Goal: Transaction & Acquisition: Purchase product/service

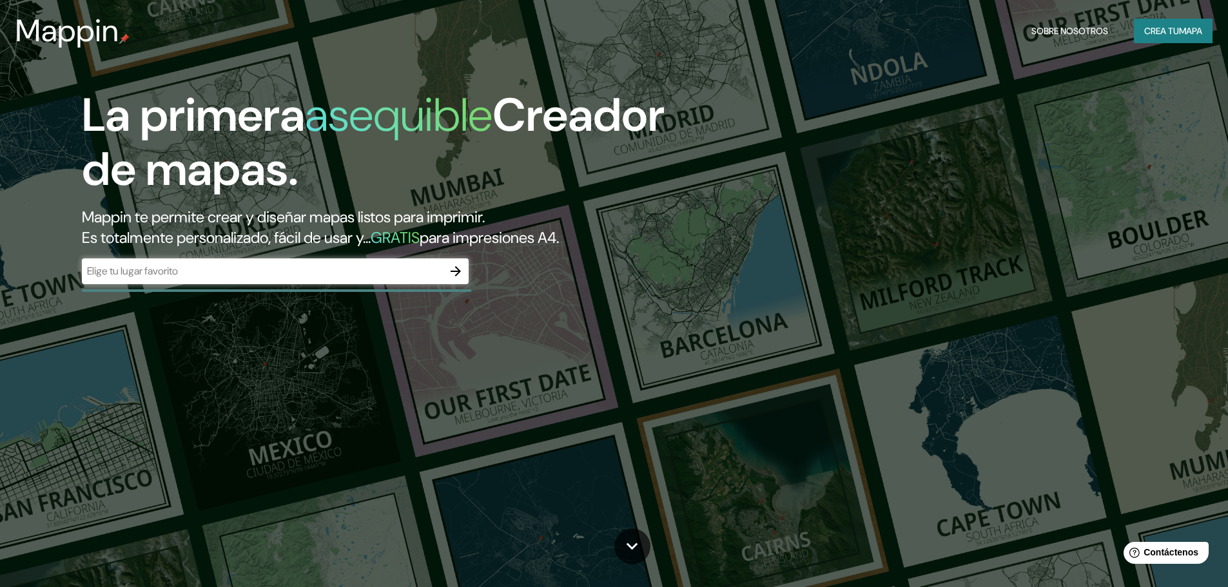
click at [417, 274] on input "text" at bounding box center [262, 271] width 361 height 15
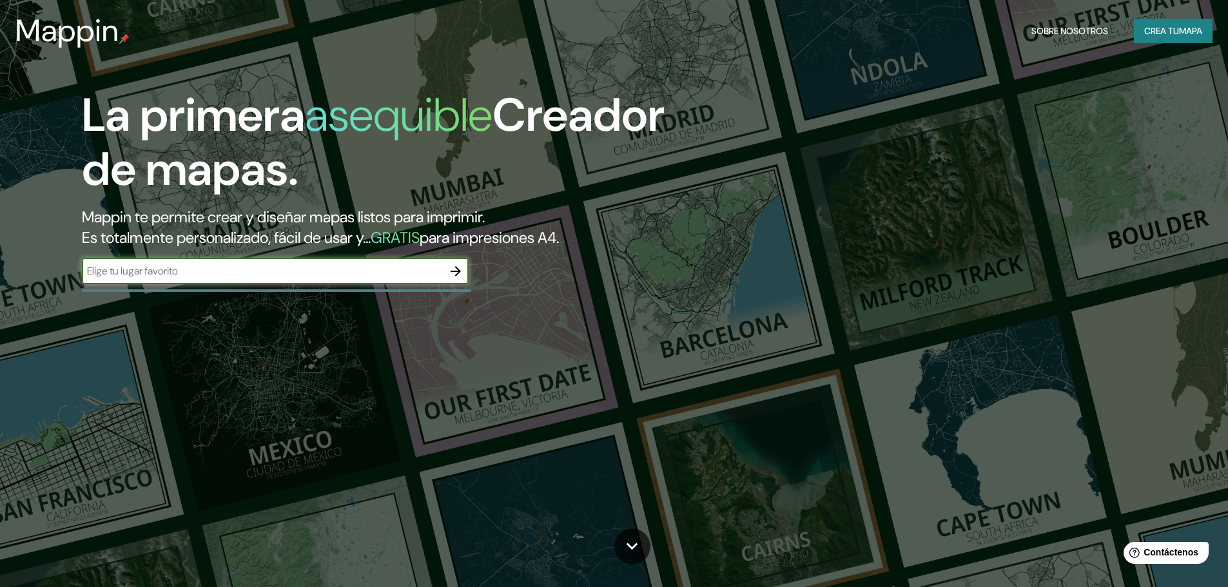
type input "chongoyape"
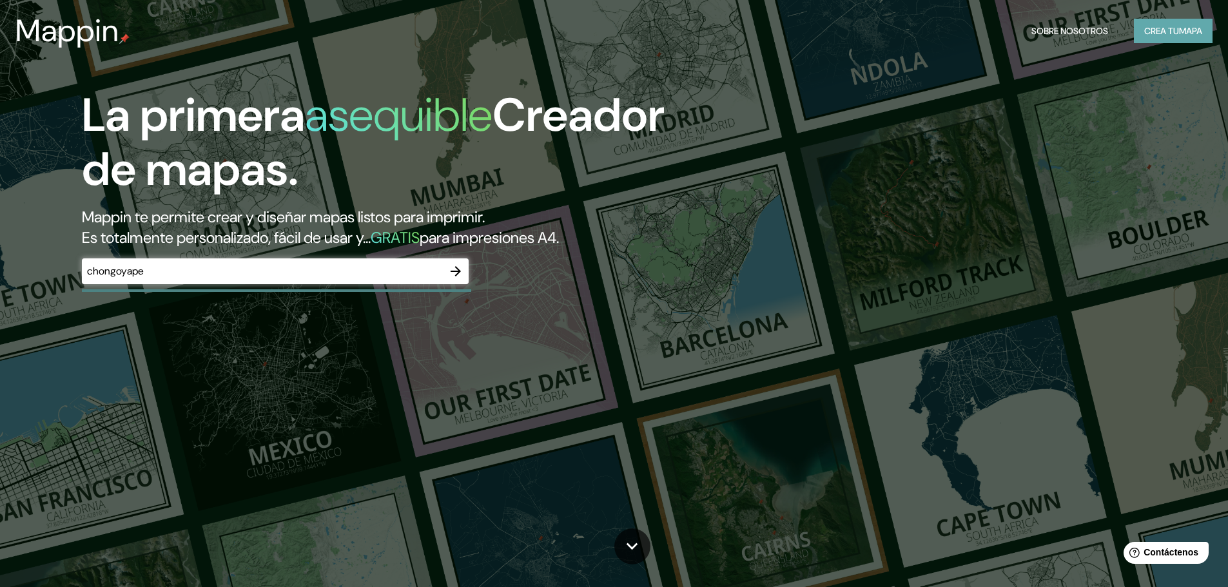
click at [1154, 30] on font "Crea tu" at bounding box center [1161, 31] width 35 height 12
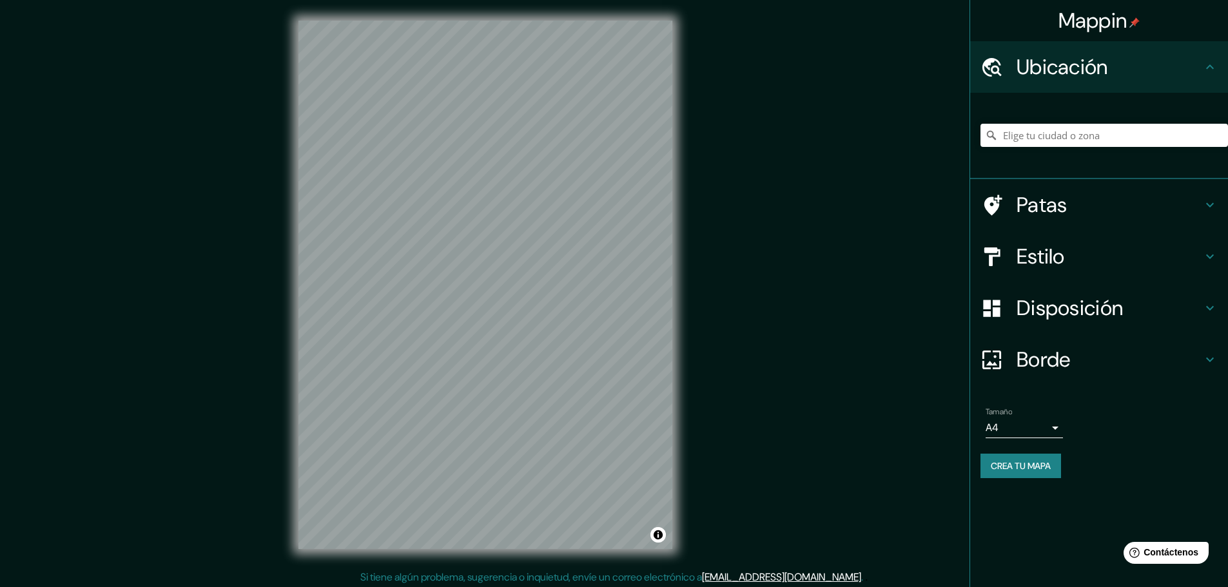
click at [1119, 60] on h4 "Ubicación" at bounding box center [1110, 67] width 186 height 26
click at [1062, 132] on input "Elige tu ciudad o zona" at bounding box center [1105, 135] width 248 height 23
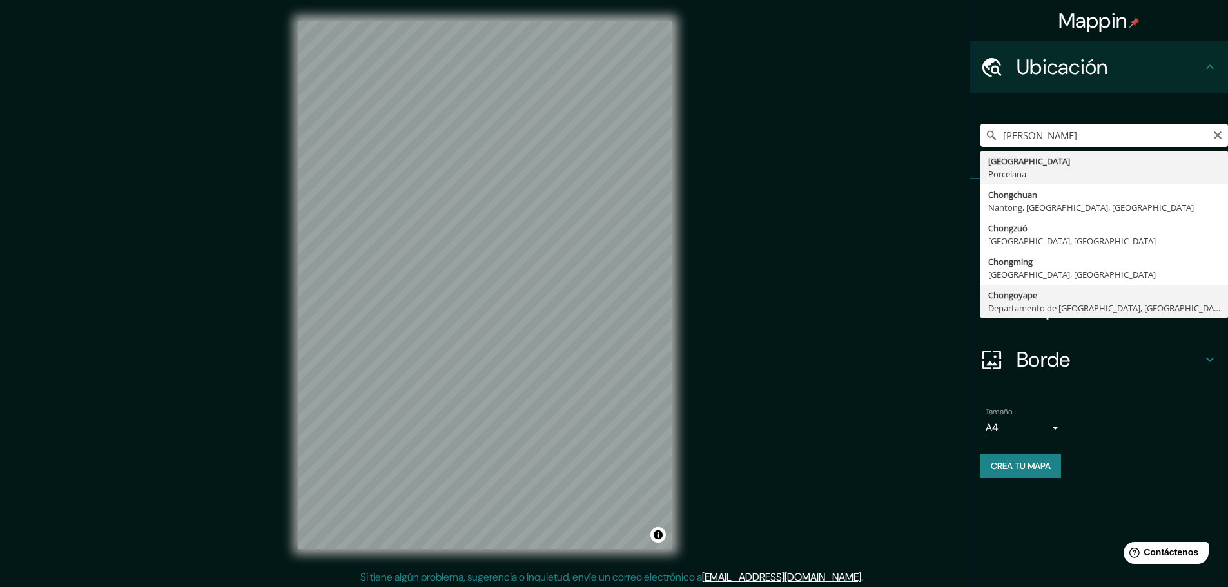
type input "Chongoyape, Departamento de Lambayeque, [GEOGRAPHIC_DATA]"
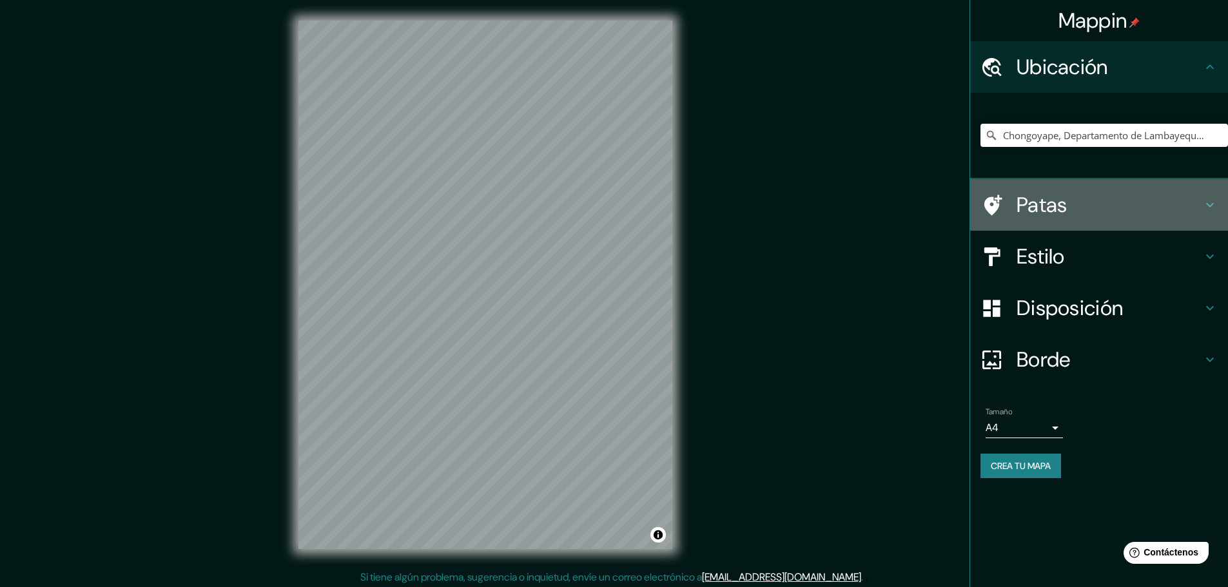
click at [1211, 204] on icon at bounding box center [1209, 204] width 15 height 15
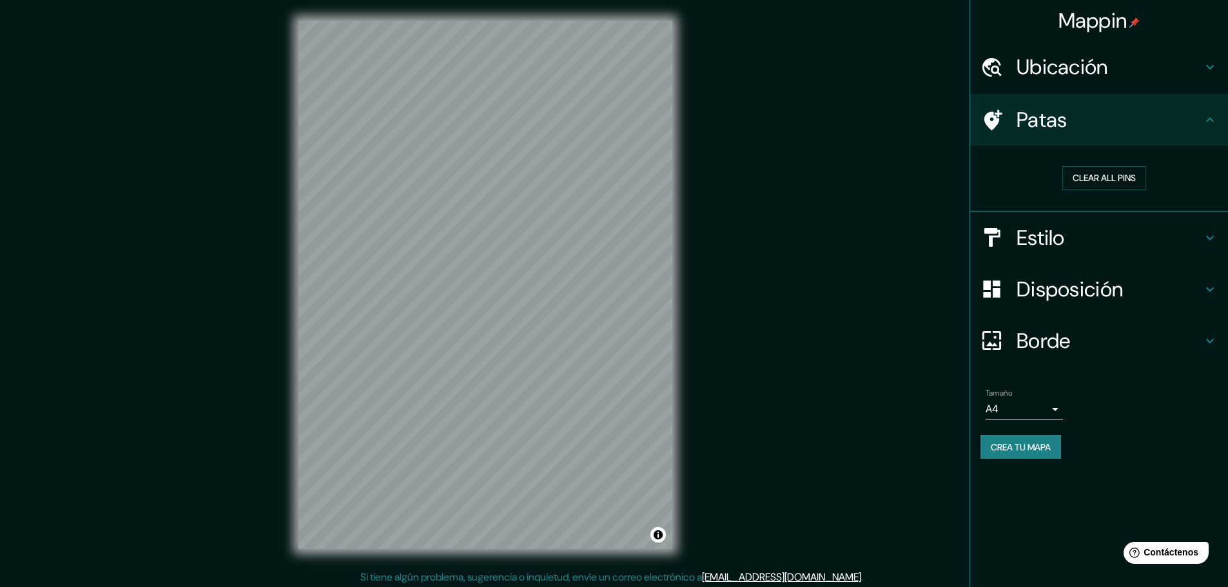
click at [1182, 236] on h4 "Estilo" at bounding box center [1110, 238] width 186 height 26
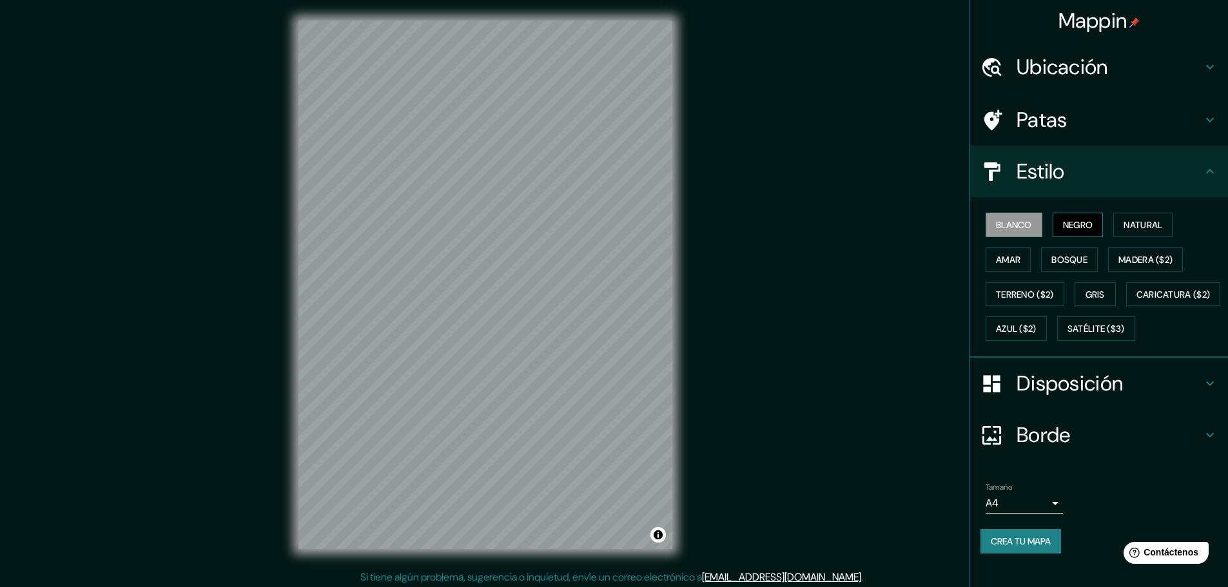
click at [1083, 232] on font "Negro" at bounding box center [1078, 225] width 30 height 17
click at [1124, 226] on font "Natural" at bounding box center [1143, 225] width 39 height 12
click at [996, 261] on font "Amar" at bounding box center [1008, 260] width 24 height 12
click at [1052, 254] on font "Bosque" at bounding box center [1070, 260] width 36 height 12
click at [1119, 264] on font "Madera ($2)" at bounding box center [1146, 260] width 54 height 12
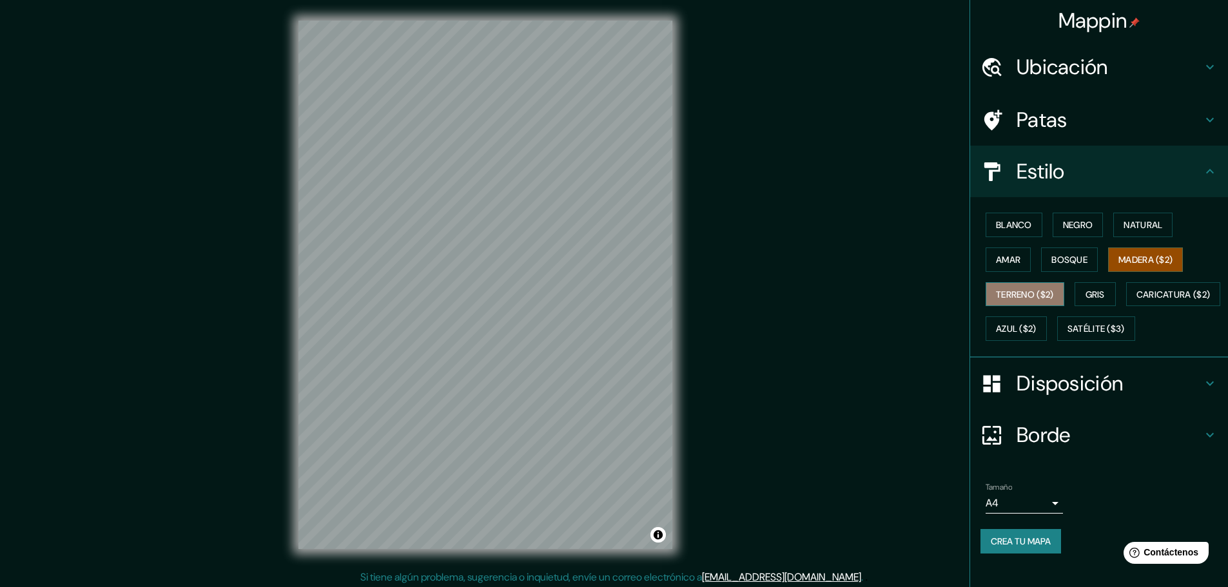
click at [1017, 294] on font "Terreno ($2)" at bounding box center [1025, 295] width 58 height 12
click at [1135, 250] on button "Madera ($2)" at bounding box center [1145, 260] width 75 height 24
click at [1010, 294] on font "Terreno ($2)" at bounding box center [1025, 295] width 58 height 12
click at [1086, 287] on font "Gris" at bounding box center [1095, 294] width 19 height 17
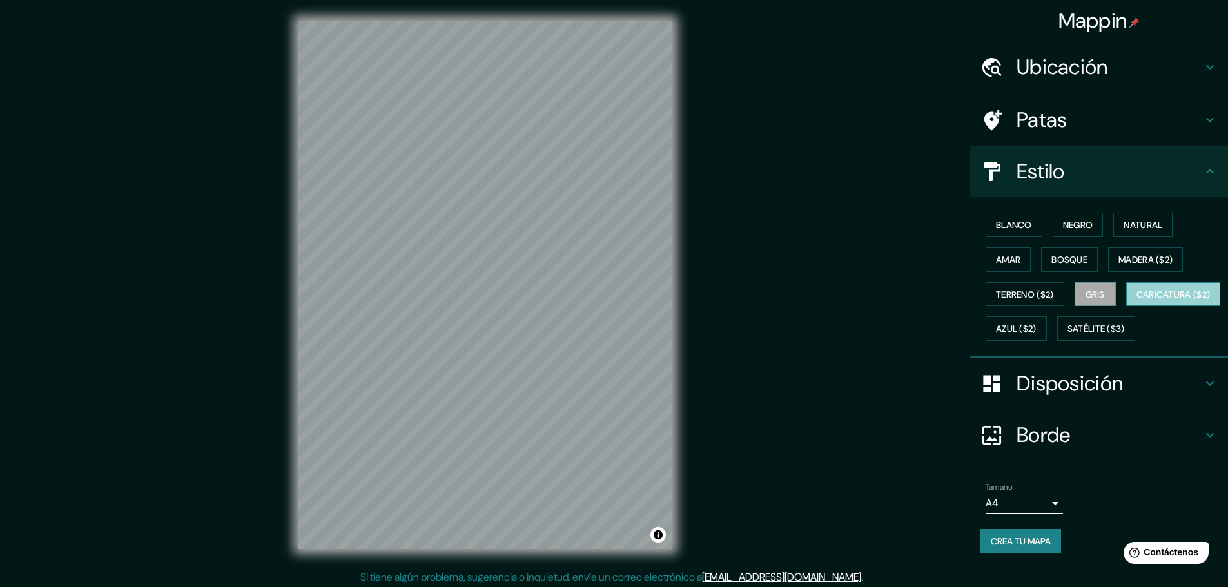
click at [1137, 300] on font "Caricatura ($2)" at bounding box center [1174, 295] width 74 height 12
click at [1037, 324] on font "Azul ($2)" at bounding box center [1016, 330] width 41 height 12
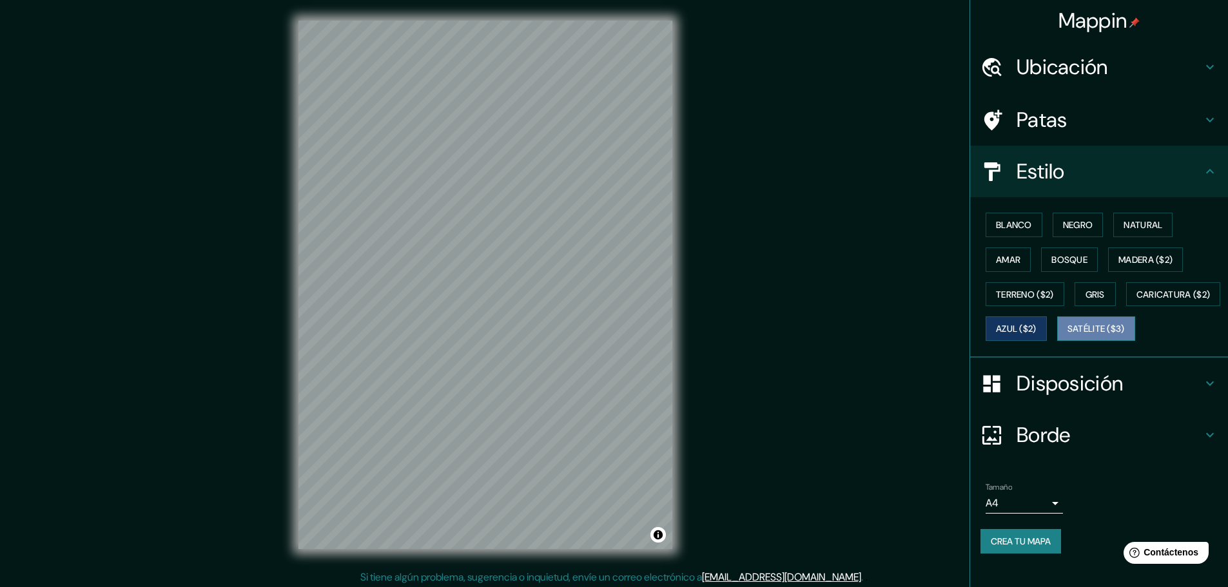
click at [1068, 335] on font "Satélite ($3)" at bounding box center [1096, 330] width 57 height 12
click at [1013, 231] on font "Blanco" at bounding box center [1014, 225] width 36 height 17
click at [1070, 228] on font "Negro" at bounding box center [1078, 225] width 30 height 12
click at [1113, 222] on button "Natural" at bounding box center [1142, 225] width 59 height 24
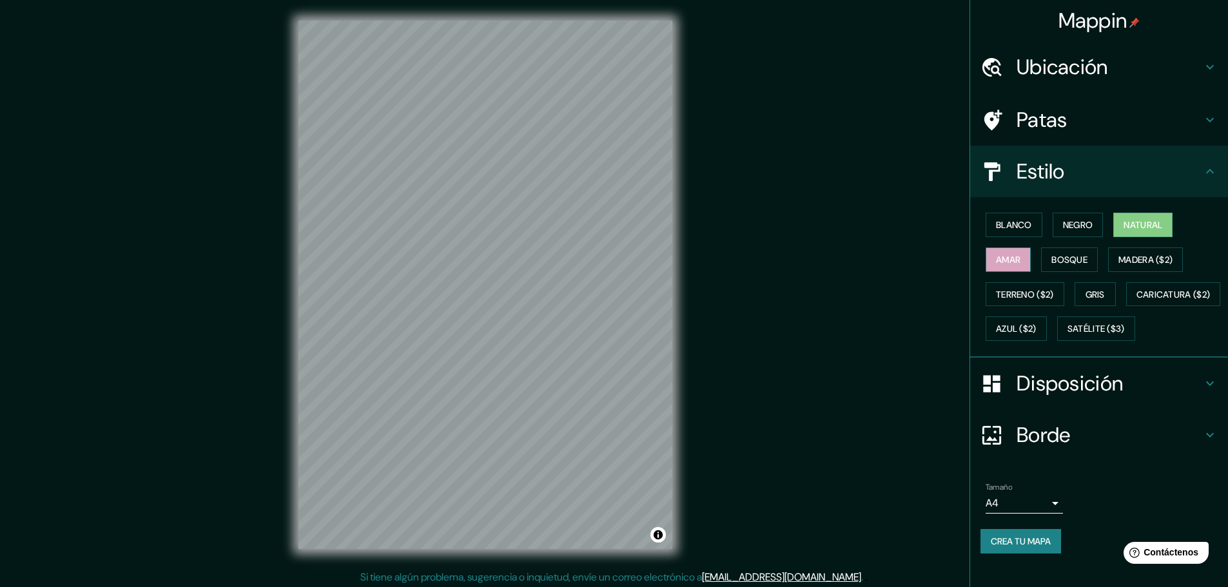
click at [1018, 262] on button "Amar" at bounding box center [1008, 260] width 45 height 24
click at [1061, 257] on font "Bosque" at bounding box center [1070, 260] width 36 height 12
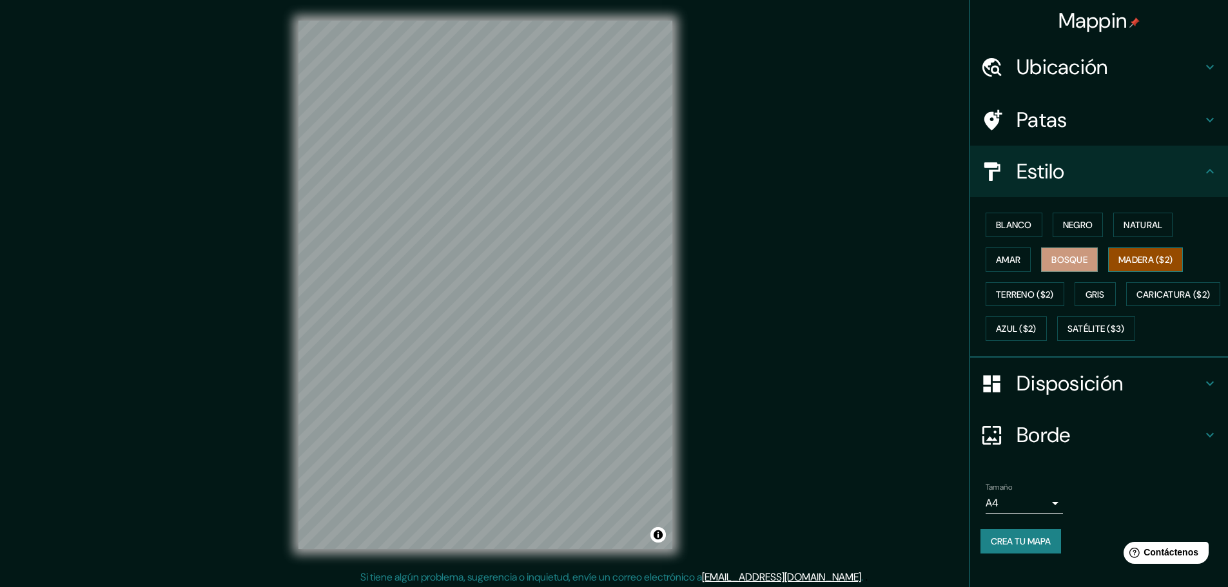
click at [1119, 251] on font "Madera ($2)" at bounding box center [1146, 259] width 54 height 17
click at [996, 223] on font "Blanco" at bounding box center [1014, 225] width 36 height 12
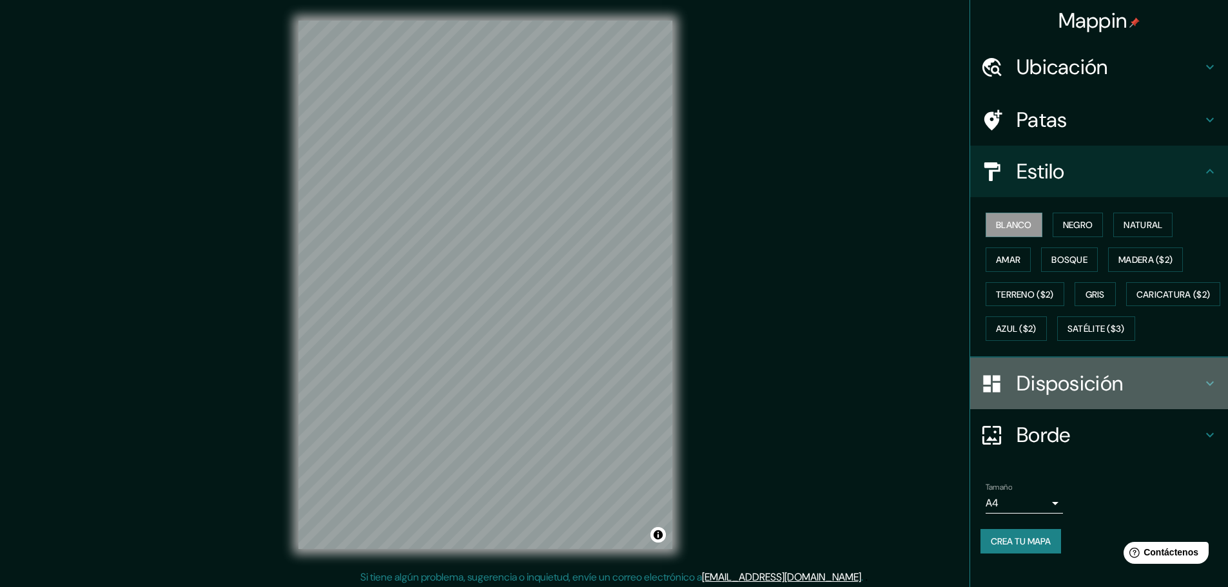
click at [1122, 397] on h4 "Disposición" at bounding box center [1110, 384] width 186 height 26
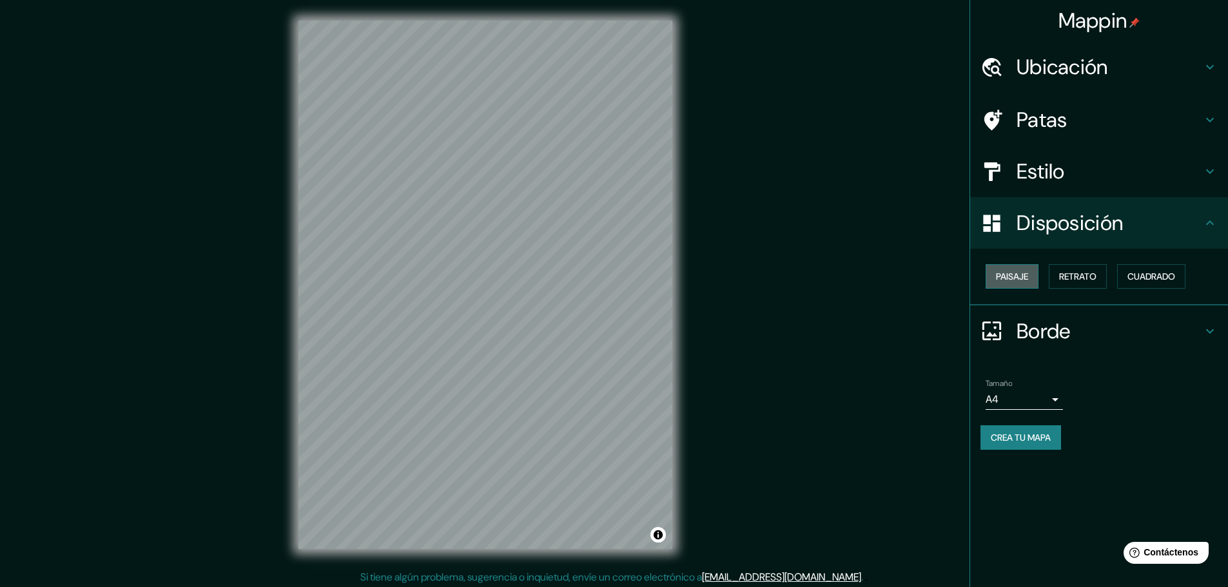
click at [1028, 269] on font "Paisaje" at bounding box center [1012, 276] width 32 height 17
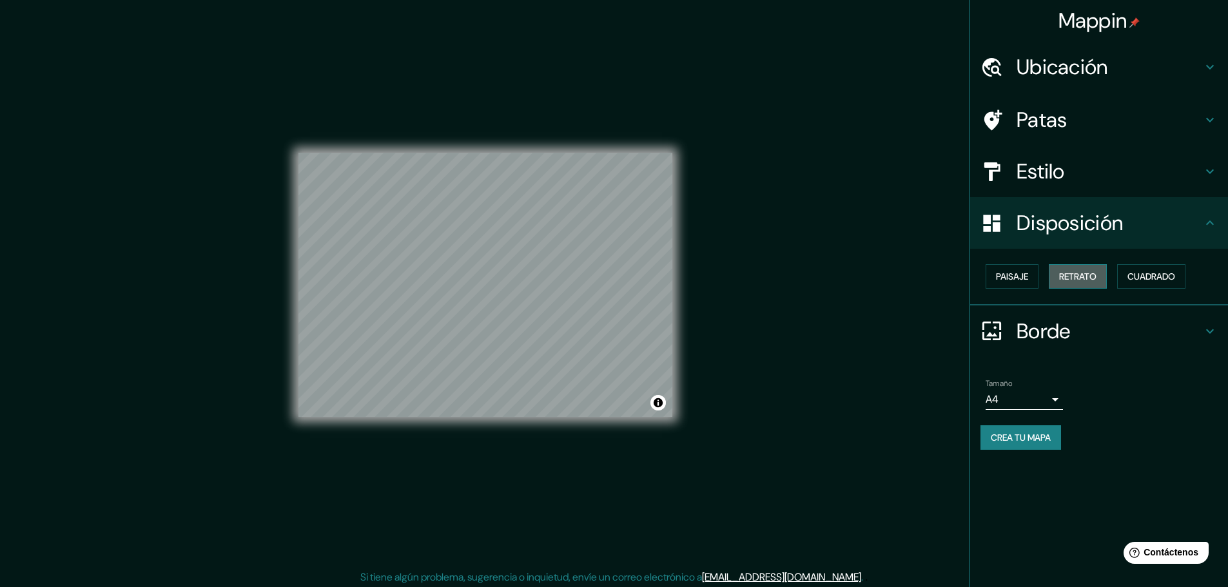
click at [1079, 269] on font "Retrato" at bounding box center [1077, 276] width 37 height 17
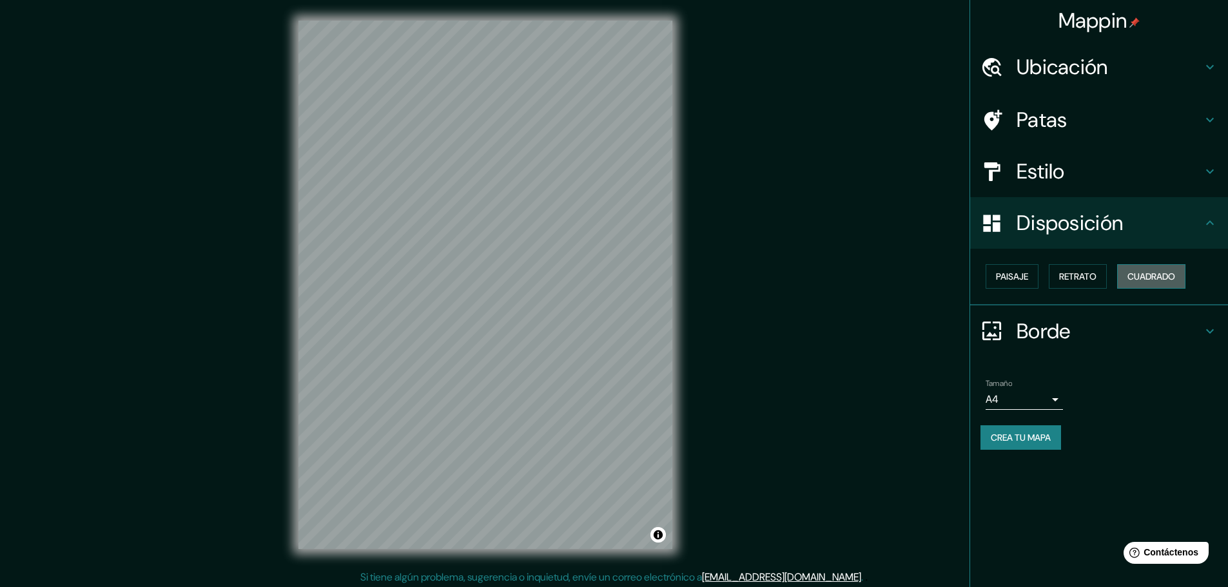
click at [1141, 277] on font "Cuadrado" at bounding box center [1152, 277] width 48 height 12
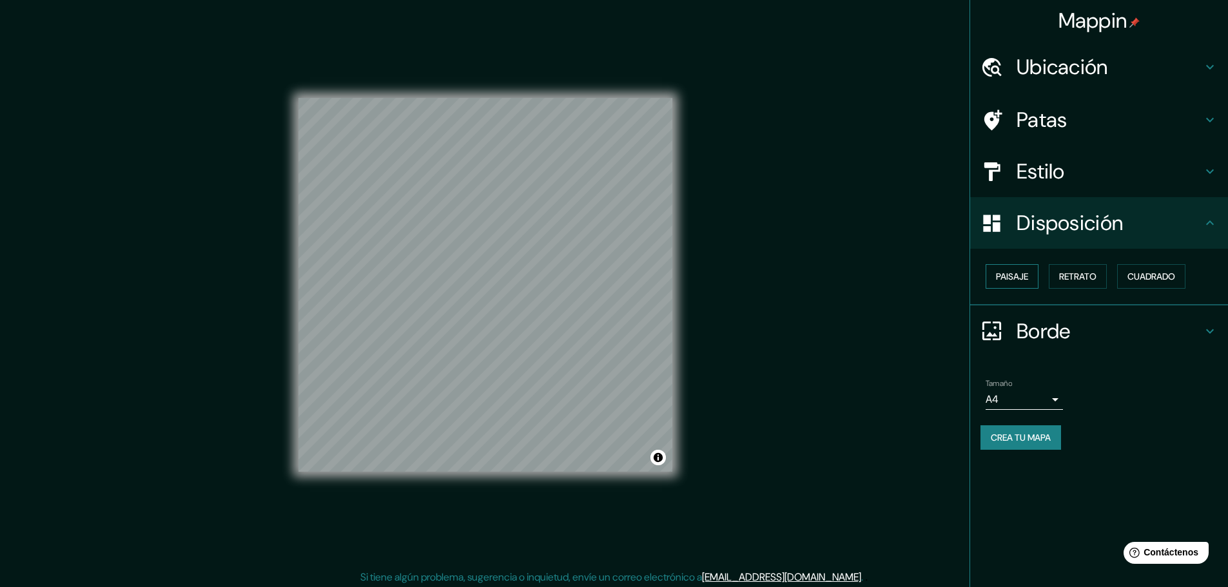
click at [1020, 282] on font "Paisaje" at bounding box center [1012, 277] width 32 height 12
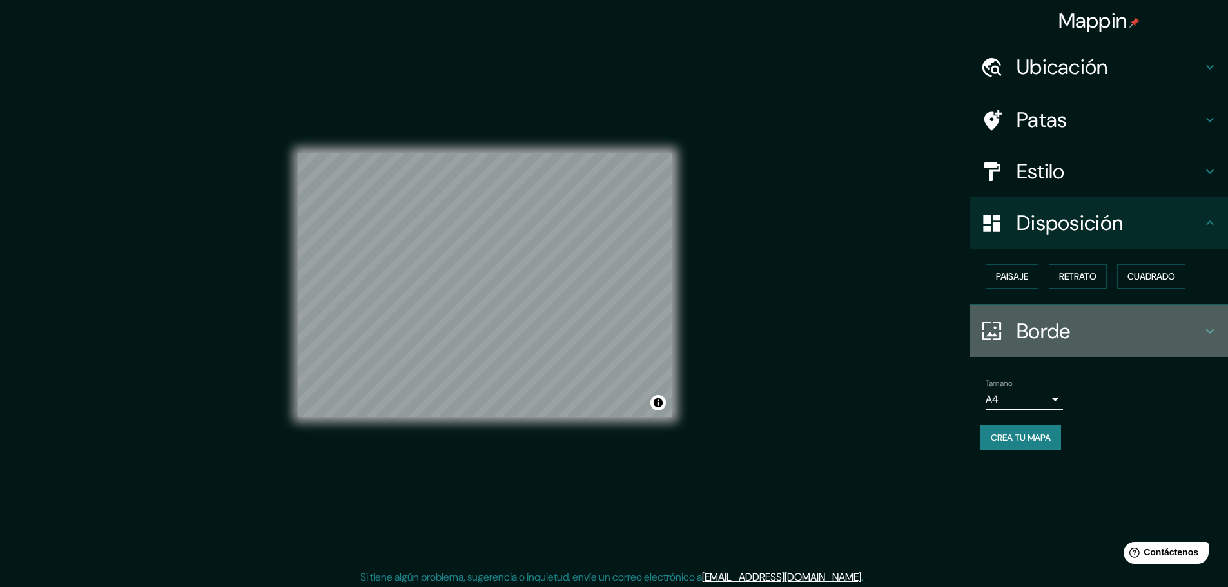
click at [992, 330] on icon at bounding box center [992, 331] width 23 height 23
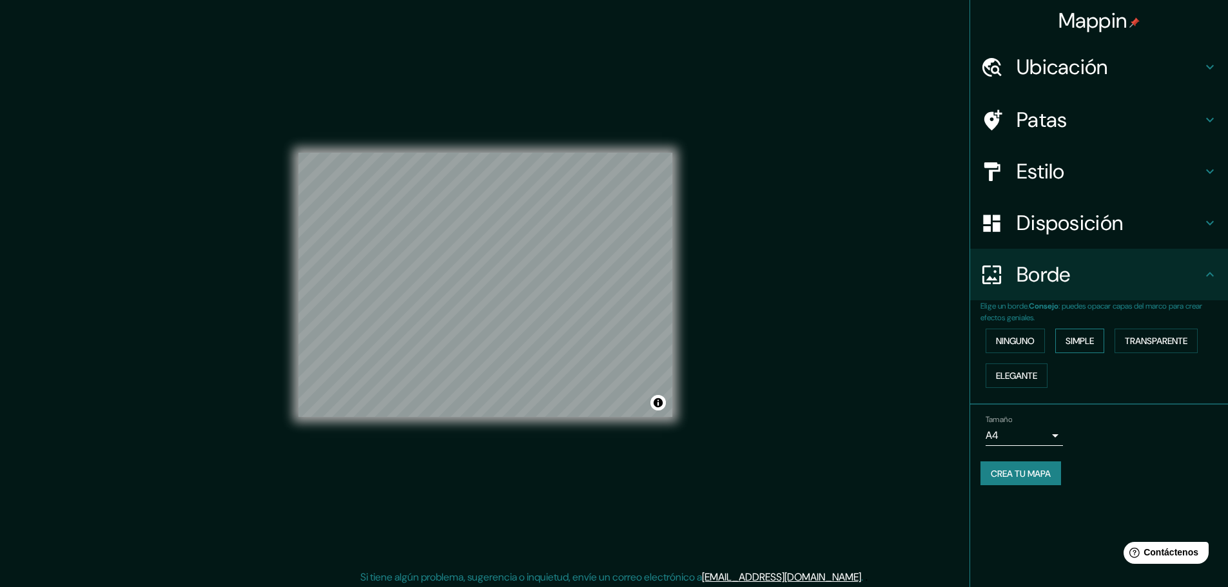
click at [1077, 342] on font "Simple" at bounding box center [1080, 341] width 28 height 12
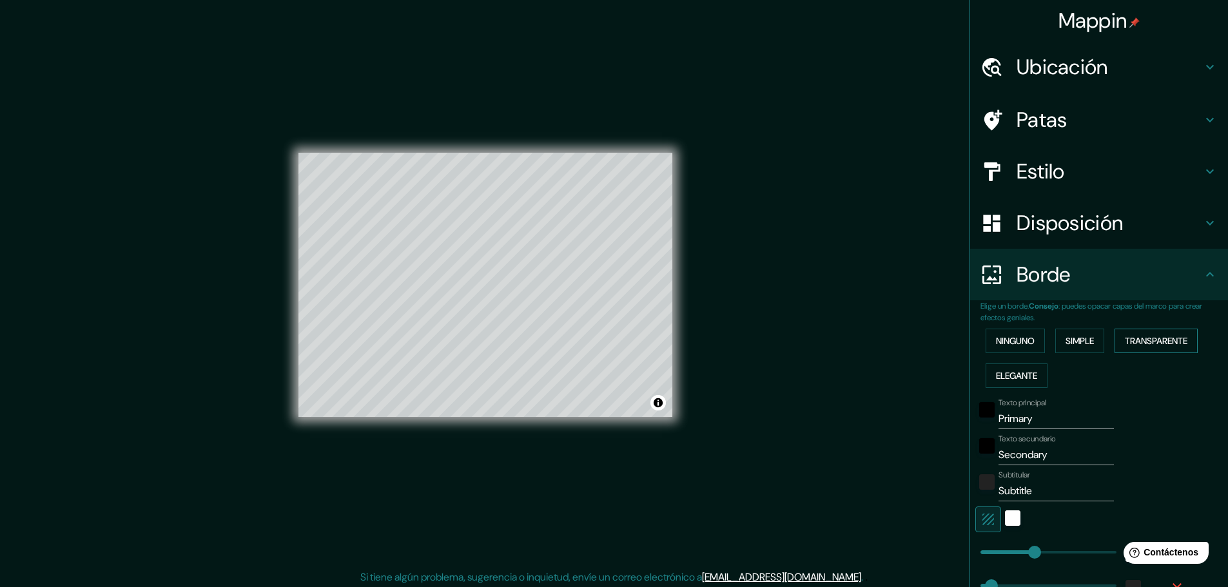
click at [1130, 338] on font "Transparente" at bounding box center [1156, 341] width 63 height 12
click at [1028, 335] on button "Ninguno" at bounding box center [1015, 341] width 59 height 24
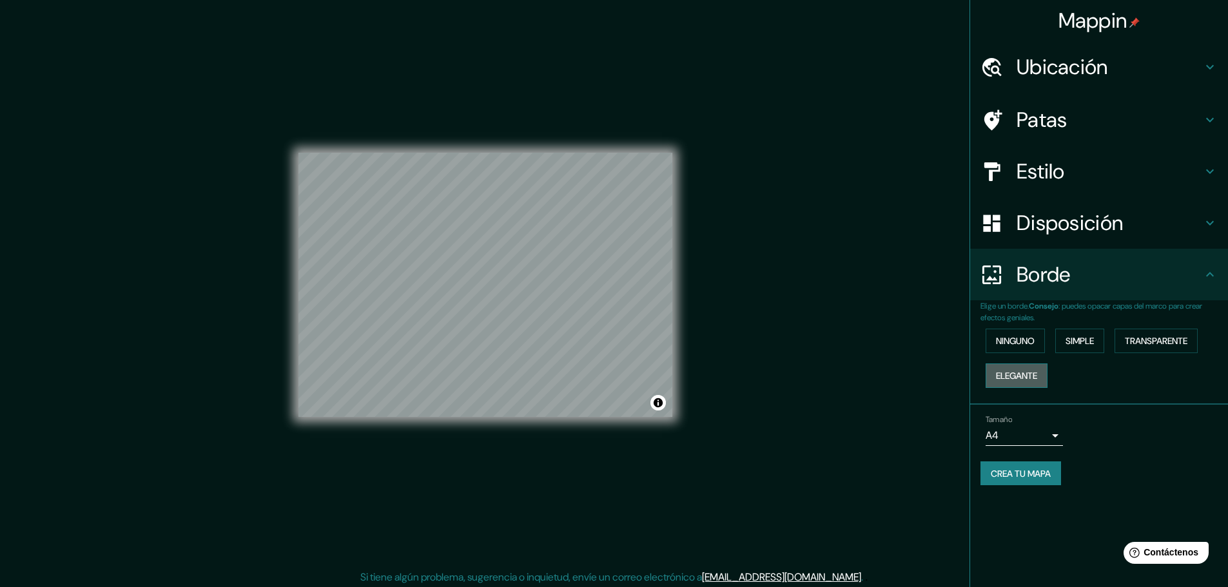
click at [1026, 376] on font "Elegante" at bounding box center [1016, 376] width 41 height 12
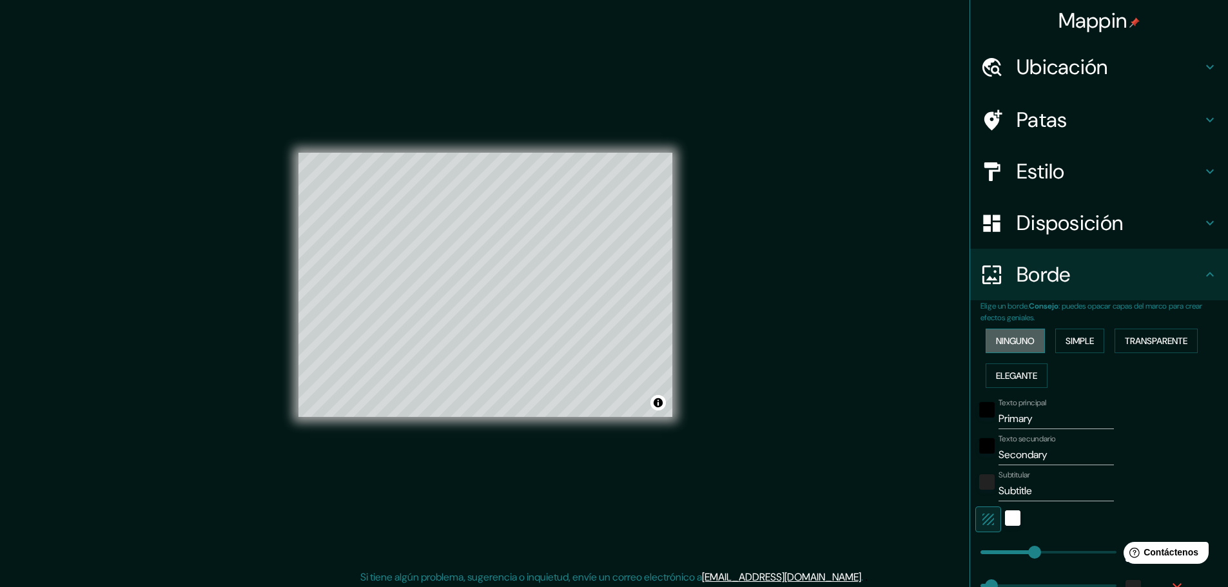
click at [1021, 337] on font "Ninguno" at bounding box center [1015, 341] width 39 height 12
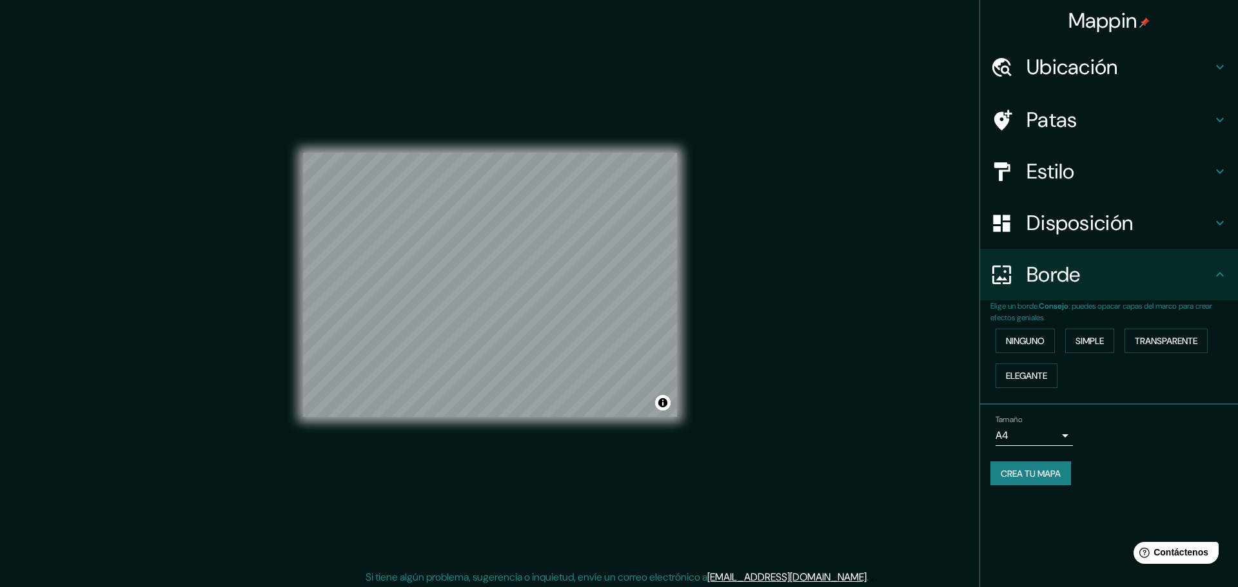
click at [1048, 436] on body "Mappin Ubicación Chongoyape, Departamento de [GEOGRAPHIC_DATA], [GEOGRAPHIC_DAT…" at bounding box center [619, 293] width 1238 height 587
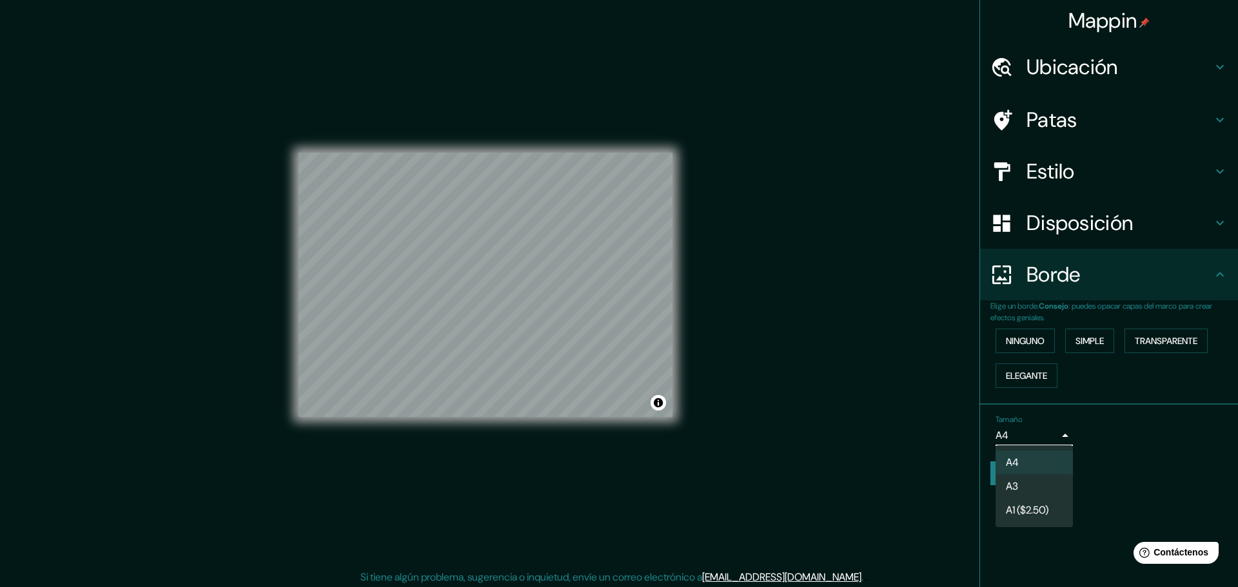
click at [1036, 478] on li "A3" at bounding box center [1033, 487] width 77 height 24
type input "a4"
click at [1030, 436] on body "Mappin Ubicación Chongoyape, Departamento de [GEOGRAPHIC_DATA], [GEOGRAPHIC_DAT…" at bounding box center [619, 293] width 1238 height 587
click at [1164, 420] on div at bounding box center [619, 293] width 1238 height 587
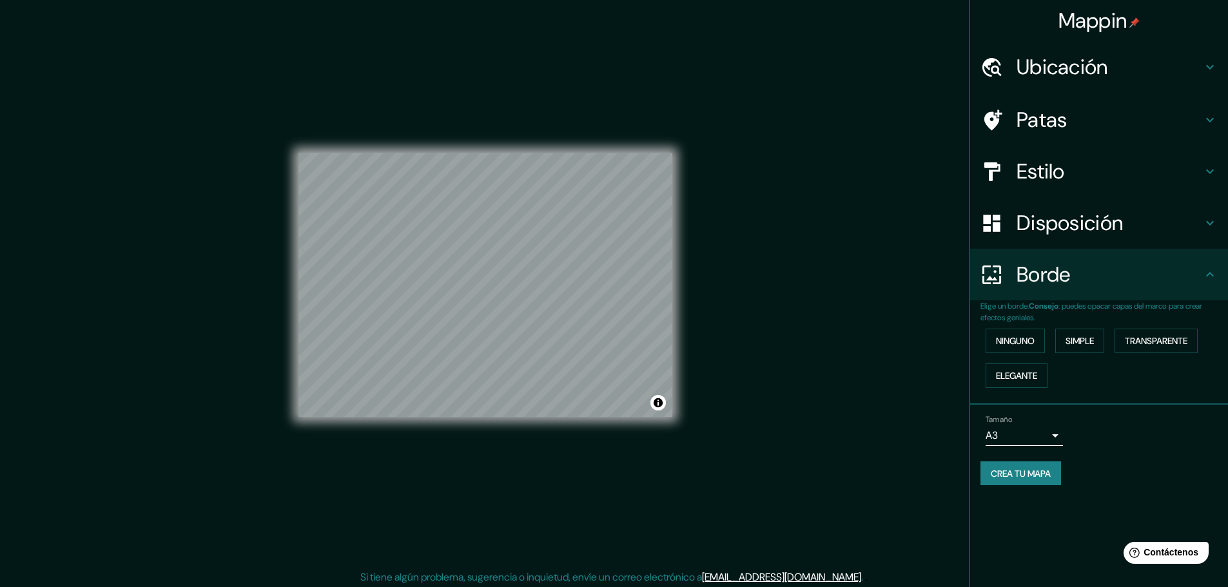
click at [1033, 471] on font "Crea tu mapa" at bounding box center [1021, 474] width 60 height 12
click at [1031, 338] on font "Ninguno" at bounding box center [1015, 341] width 39 height 12
click at [1036, 481] on font "Crea tu mapa" at bounding box center [1021, 473] width 60 height 17
click at [661, 400] on button "Activar o desactivar atribución" at bounding box center [658, 402] width 15 height 15
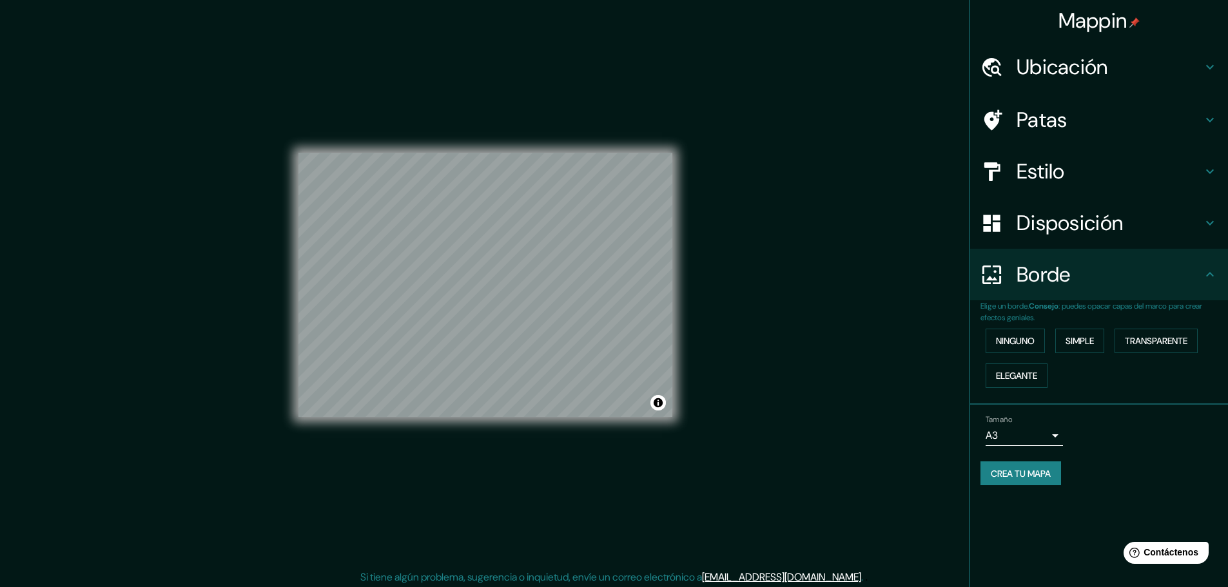
drag, startPoint x: 684, startPoint y: 193, endPoint x: 750, endPoint y: 171, distance: 69.3
click at [750, 171] on div "Mappin Ubicación Chongoyape, Departamento de [GEOGRAPHIC_DATA], [GEOGRAPHIC_DAT…" at bounding box center [614, 295] width 1228 height 591
drag, startPoint x: 682, startPoint y: 237, endPoint x: 750, endPoint y: 188, distance: 84.1
click at [750, 188] on div "Mappin Ubicación Chongoyape, Departamento de [GEOGRAPHIC_DATA], [GEOGRAPHIC_DAT…" at bounding box center [614, 295] width 1228 height 591
click at [1053, 215] on font "Disposición" at bounding box center [1070, 223] width 106 height 27
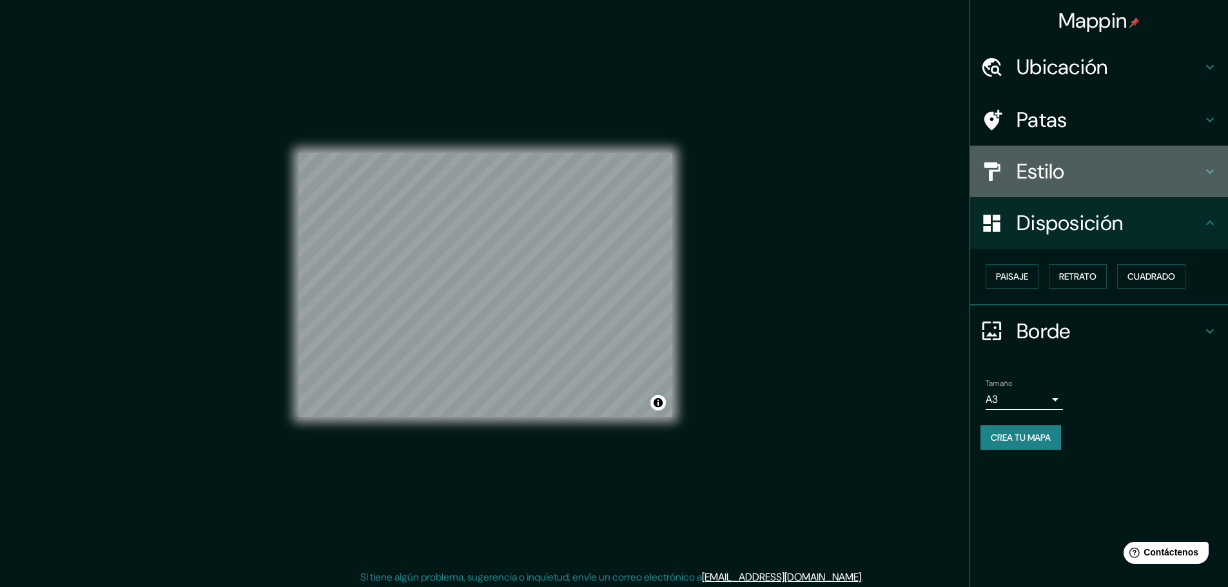
click at [1055, 174] on font "Estilo" at bounding box center [1041, 171] width 48 height 27
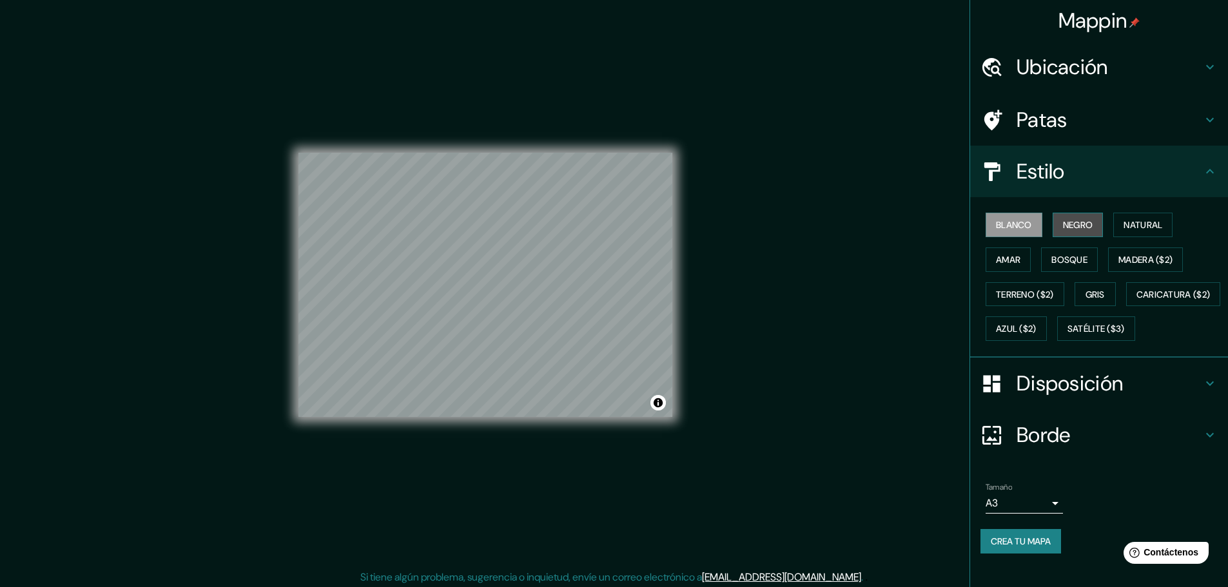
click at [1063, 226] on font "Negro" at bounding box center [1078, 225] width 30 height 12
click at [1115, 221] on button "Natural" at bounding box center [1142, 225] width 59 height 24
click at [1009, 259] on font "Amar" at bounding box center [1008, 260] width 24 height 12
click at [1059, 251] on font "Bosque" at bounding box center [1070, 259] width 36 height 17
click at [1108, 248] on button "Madera ($2)" at bounding box center [1145, 260] width 75 height 24
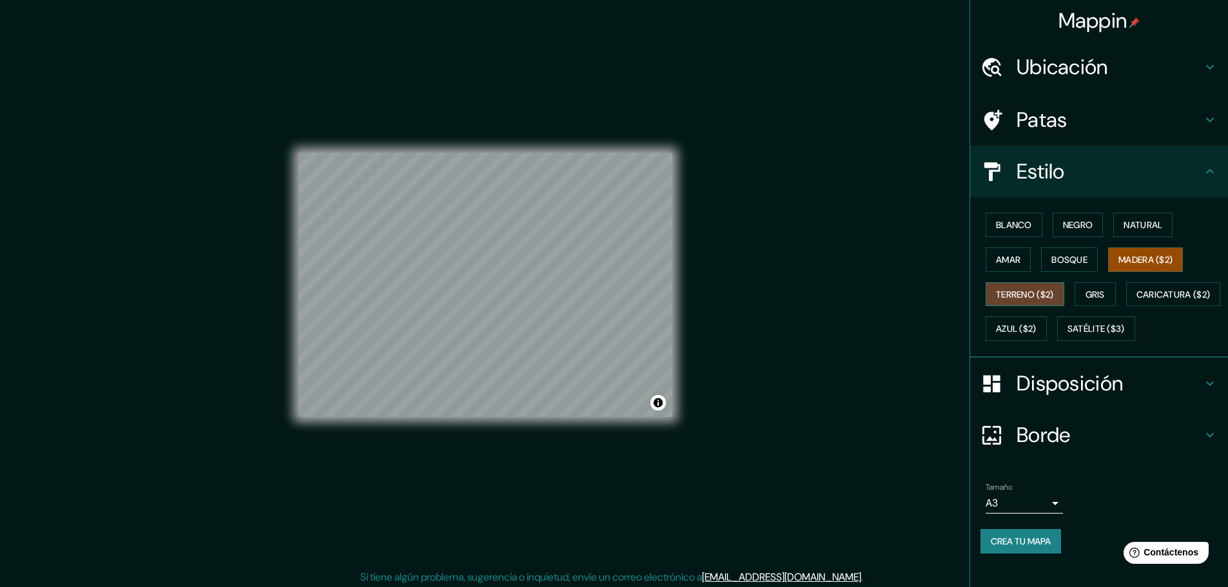
click at [1036, 288] on font "Terreno ($2)" at bounding box center [1025, 294] width 58 height 17
click at [1095, 295] on font "Gris" at bounding box center [1095, 295] width 19 height 12
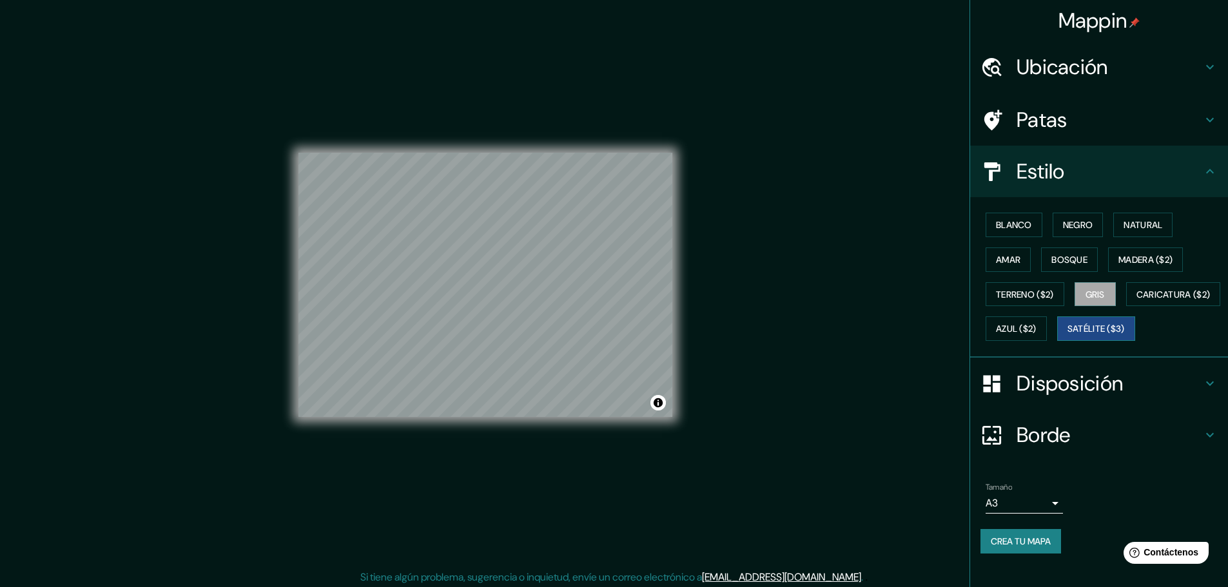
click at [1068, 337] on font "Satélite ($3)" at bounding box center [1096, 328] width 57 height 17
click at [1037, 322] on font "Azul ($2)" at bounding box center [1016, 328] width 41 height 17
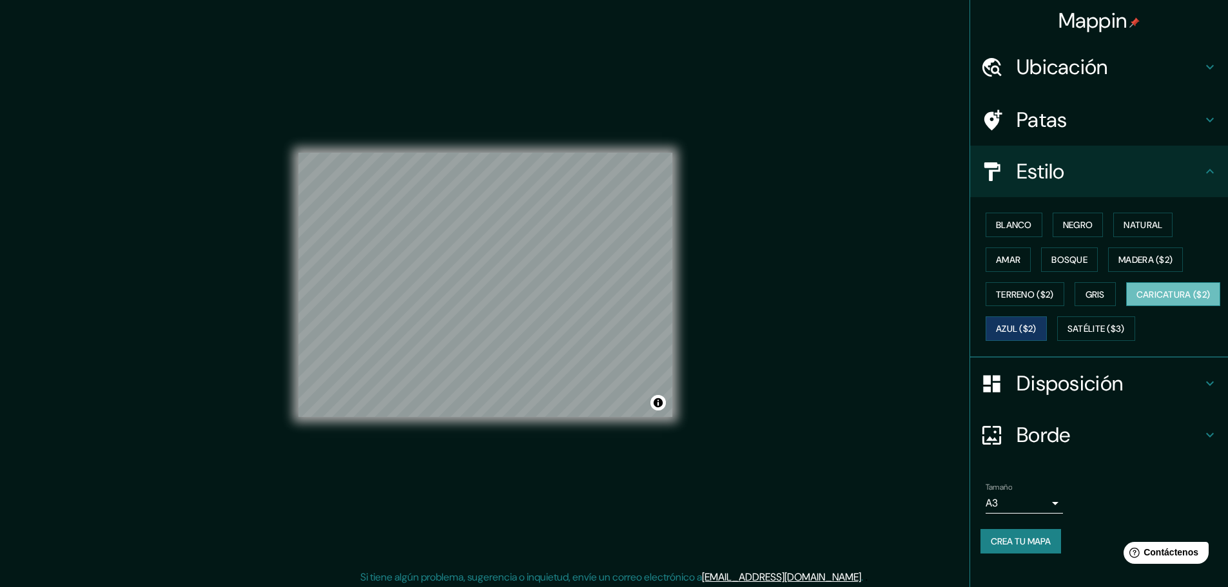
click at [1137, 300] on font "Caricatura ($2)" at bounding box center [1174, 295] width 74 height 12
click at [1068, 335] on font "Satélite ($3)" at bounding box center [1096, 330] width 57 height 12
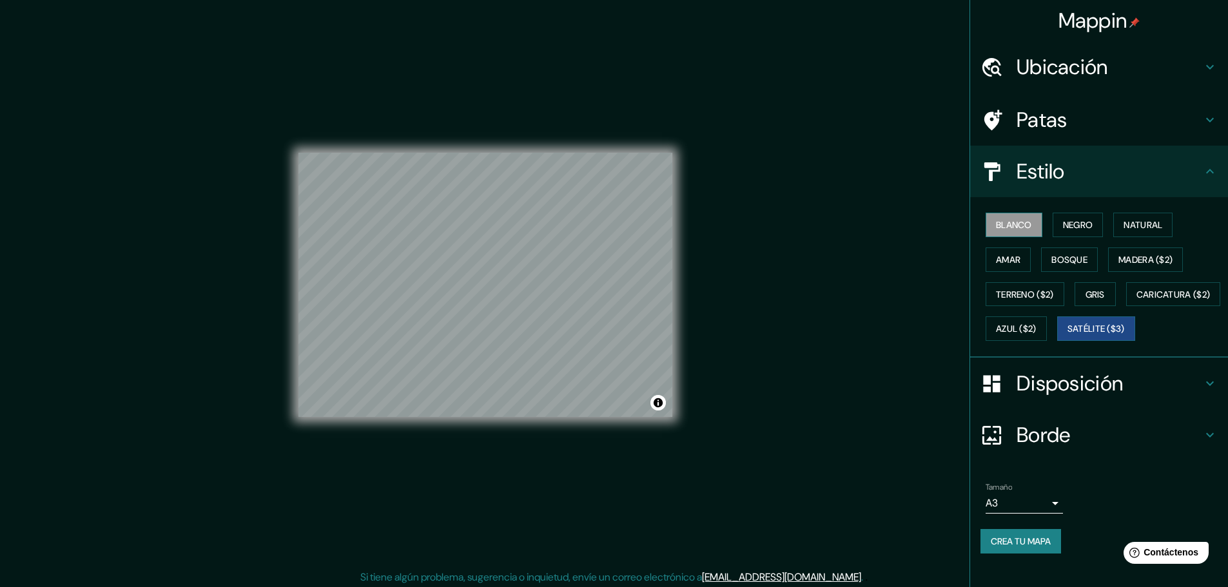
click at [1014, 227] on font "Blanco" at bounding box center [1014, 225] width 36 height 12
click at [1057, 252] on font "Bosque" at bounding box center [1070, 259] width 36 height 17
click at [1067, 231] on font "Negro" at bounding box center [1078, 225] width 30 height 17
click at [1013, 264] on button "Amar" at bounding box center [1008, 260] width 45 height 24
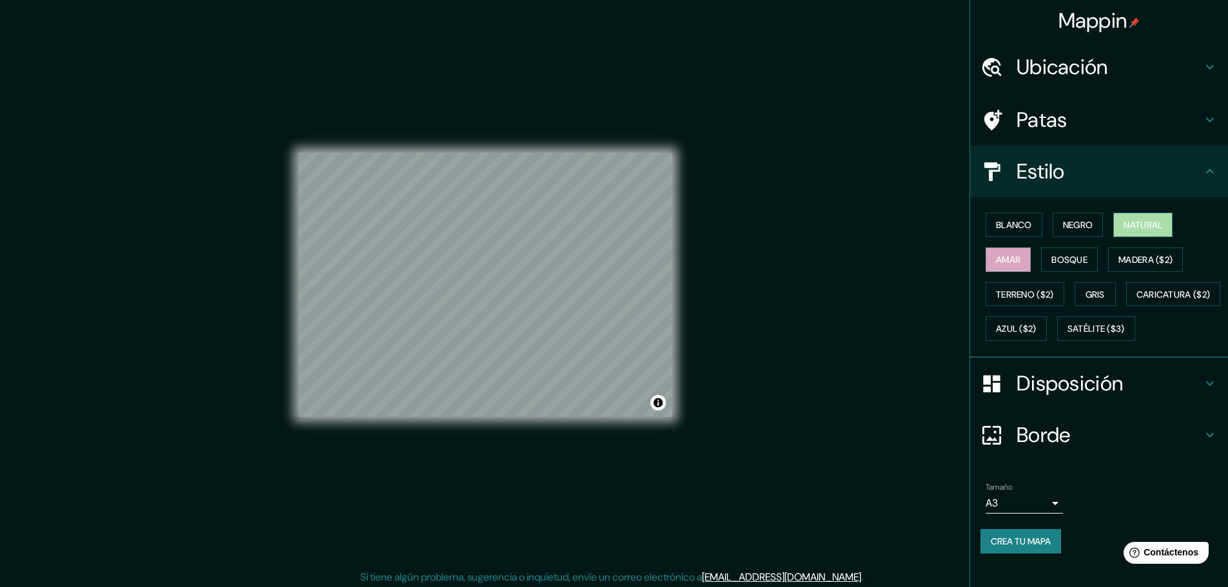
click at [1113, 226] on button "Natural" at bounding box center [1142, 225] width 59 height 24
click at [745, 301] on div "Mappin Ubicación Chongoyape, Departamento de [GEOGRAPHIC_DATA], [GEOGRAPHIC_DAT…" at bounding box center [614, 295] width 1228 height 591
click at [1003, 217] on font "Blanco" at bounding box center [1014, 225] width 36 height 17
